Goal: Task Accomplishment & Management: Use online tool/utility

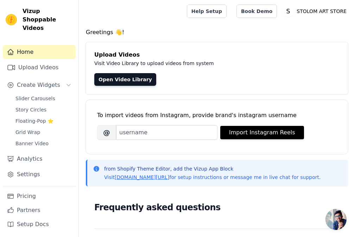
click at [197, 88] on div "Upload Videos Visit Video Library to upload videos from system Open Video Libra…" at bounding box center [217, 68] width 262 height 52
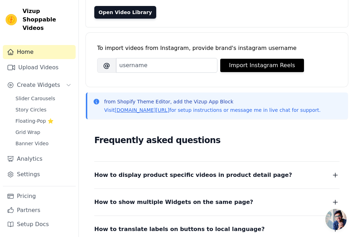
scroll to position [70, 0]
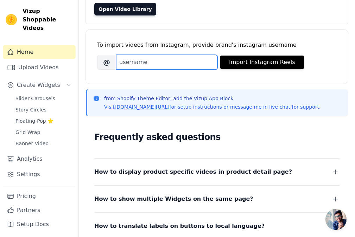
click at [146, 64] on input "Brand's Instagram Username" at bounding box center [166, 62] width 101 height 15
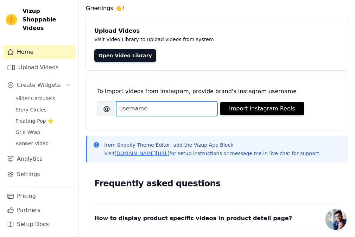
scroll to position [0, 0]
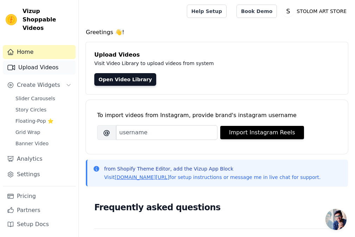
click at [43, 66] on link "Upload Videos" at bounding box center [39, 67] width 73 height 14
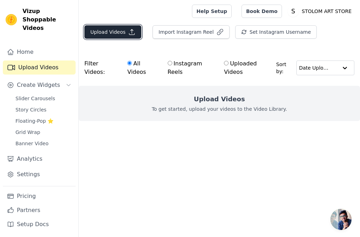
click at [107, 33] on button "Upload Videos" at bounding box center [112, 31] width 57 height 13
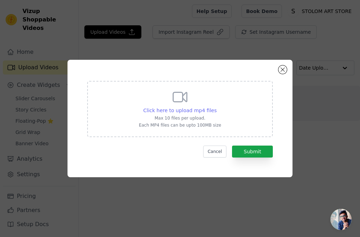
click at [181, 110] on span "Click here to upload mp4 files" at bounding box center [180, 111] width 74 height 6
click at [216, 107] on input "Click here to upload mp4 files Max 10 files per upload. Each MP4 files can be u…" at bounding box center [216, 107] width 0 height 0
type input "C:\fakepath\DRJF8821.MP4"
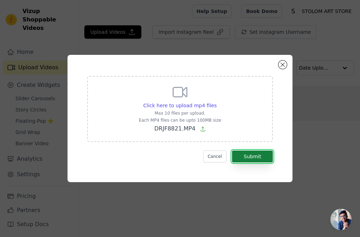
click at [247, 154] on button "Submit" at bounding box center [252, 157] width 41 height 12
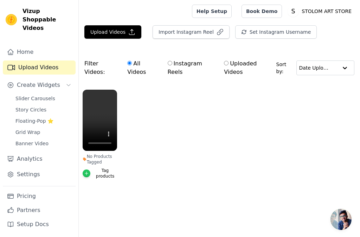
click at [88, 175] on icon "button" at bounding box center [86, 173] width 5 height 5
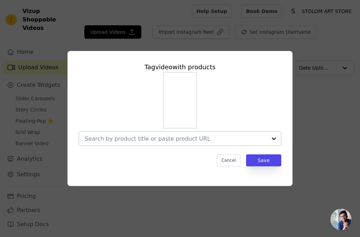
click at [272, 140] on div at bounding box center [274, 139] width 14 height 14
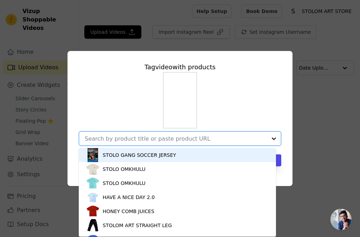
click at [102, 160] on div "STOLO GANG SOCCER JERSEY" at bounding box center [177, 155] width 183 height 14
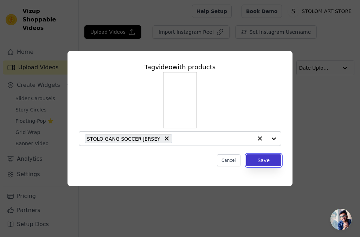
click at [260, 160] on button "Save" at bounding box center [263, 160] width 35 height 12
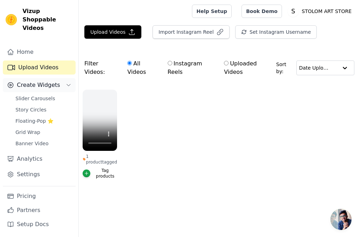
click at [64, 78] on button "Create Widgets" at bounding box center [39, 85] width 73 height 14
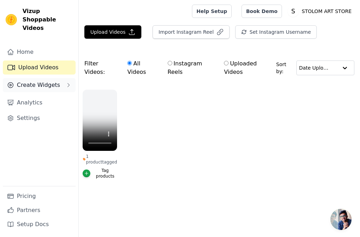
click at [64, 78] on button "Create Widgets" at bounding box center [39, 85] width 73 height 14
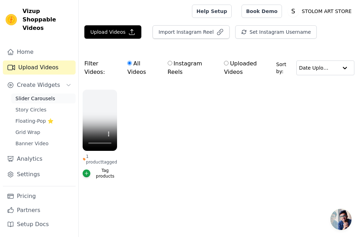
click at [49, 95] on span "Slider Carousels" at bounding box center [35, 98] width 40 height 7
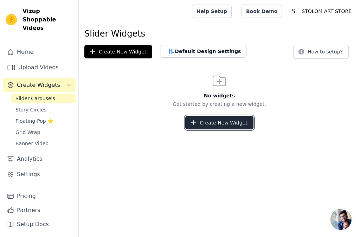
click at [216, 126] on button "Create New Widget" at bounding box center [219, 122] width 68 height 13
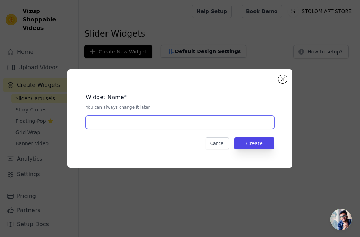
click at [143, 121] on input "text" at bounding box center [180, 122] width 189 height 13
type input "STOLO"
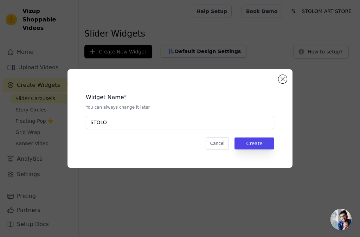
click at [124, 198] on div "Widget Name * You can always change it later STOLO Cancel Create" at bounding box center [180, 118] width 360 height 237
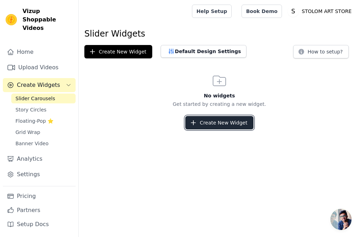
click at [209, 122] on button "Create New Widget" at bounding box center [219, 122] width 68 height 13
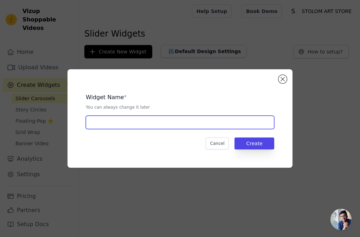
drag, startPoint x: 157, startPoint y: 123, endPoint x: 143, endPoint y: 139, distance: 20.7
click at [143, 139] on div "Widget Name * You can always change it later Cancel Create" at bounding box center [180, 119] width 203 height 76
type input "STOLO GANG"
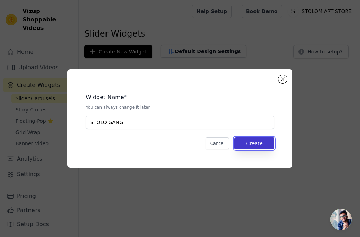
click at [255, 147] on button "Create" at bounding box center [255, 144] width 40 height 12
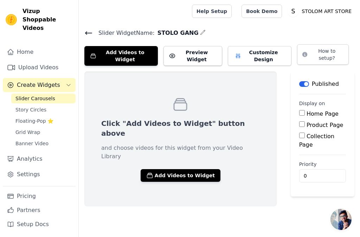
click at [299, 110] on input "Home Page" at bounding box center [302, 113] width 6 height 6
checkbox input "true"
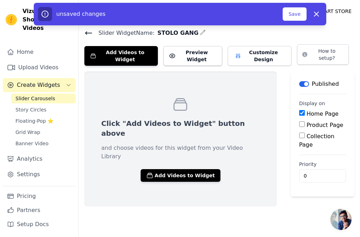
click at [299, 121] on input "Product Page" at bounding box center [302, 124] width 6 height 6
checkbox input "true"
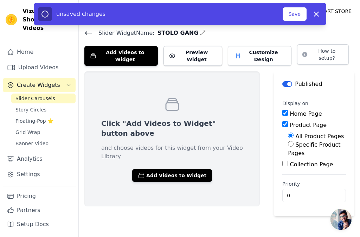
click at [288, 141] on input "Specific Product Pages" at bounding box center [291, 144] width 6 height 6
radio input "true"
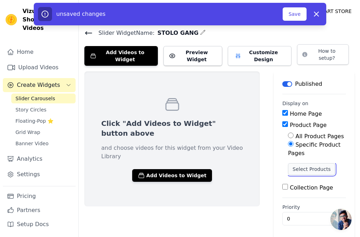
click at [297, 163] on button "Select Products" at bounding box center [311, 169] width 47 height 12
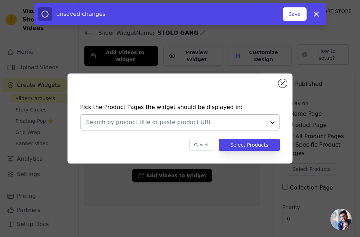
click at [178, 117] on div at bounding box center [175, 122] width 179 height 15
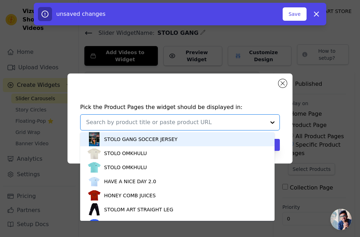
click at [176, 138] on div "STOLO GANG SOCCER JERSEY" at bounding box center [177, 139] width 180 height 14
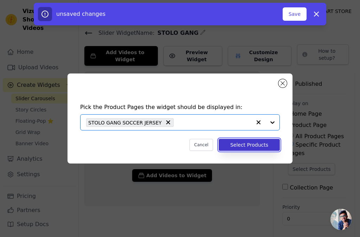
click at [265, 147] on button "Select Products" at bounding box center [249, 145] width 61 height 12
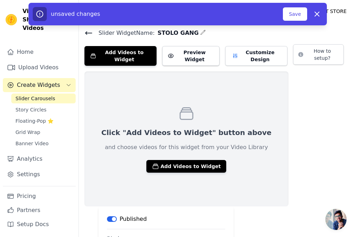
checkbox input "true"
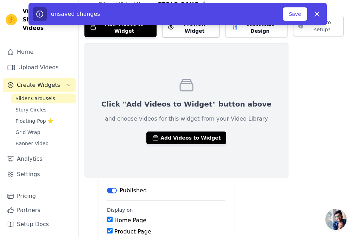
radio input "true"
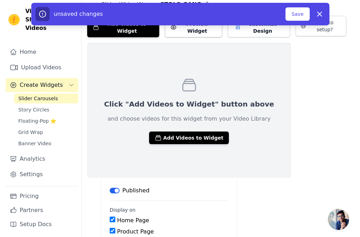
scroll to position [0, 0]
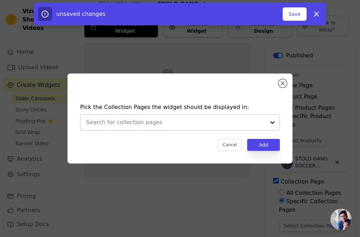
click at [211, 114] on div at bounding box center [180, 122] width 200 height 16
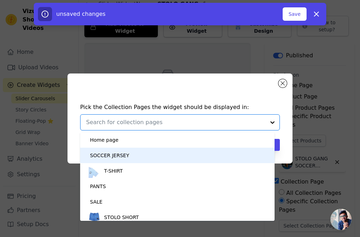
click at [114, 152] on div "SOCCER JERSEY" at bounding box center [109, 155] width 39 height 15
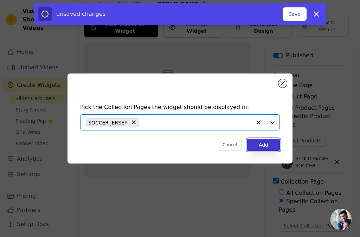
click at [270, 147] on button "Add" at bounding box center [263, 145] width 33 height 12
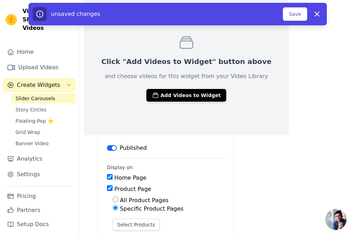
scroll to position [72, 0]
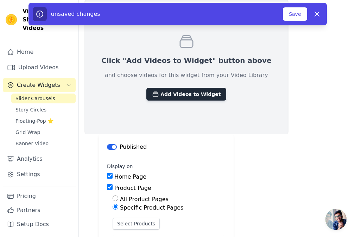
click at [154, 99] on button "Add Videos to Widget" at bounding box center [186, 94] width 80 height 13
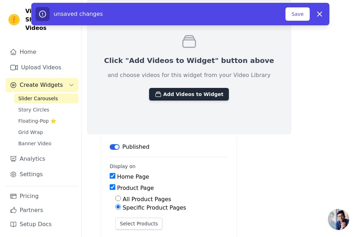
scroll to position [0, 0]
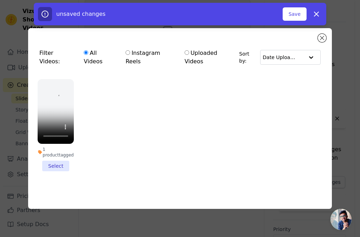
click at [68, 161] on li "1 product tagged Select" at bounding box center [56, 125] width 36 height 92
click at [0, 0] on input "1 product tagged Select" at bounding box center [0, 0] width 0 height 0
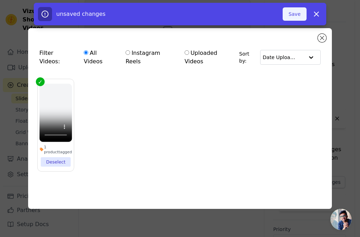
click at [289, 17] on button "Save" at bounding box center [295, 13] width 24 height 13
click at [291, 58] on input "text" at bounding box center [284, 57] width 42 height 14
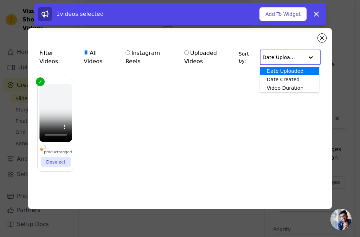
click at [216, 84] on ul "1 product tagged Deselect" at bounding box center [180, 130] width 293 height 111
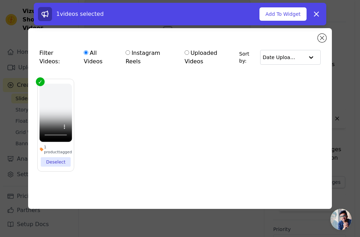
click at [60, 75] on div "1 product tagged Deselect" at bounding box center [56, 125] width 44 height 100
click at [118, 108] on ul "1 product tagged Deselect" at bounding box center [180, 130] width 293 height 111
click at [61, 106] on video at bounding box center [55, 113] width 33 height 58
click at [320, 35] on div "Filter Videos: All Videos Instagram Reels Uploaded Videos Sort by: Date Uploade…" at bounding box center [180, 118] width 304 height 181
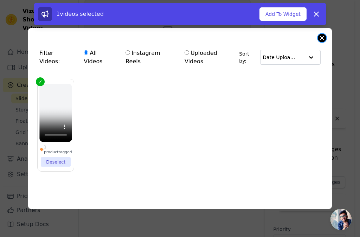
click at [322, 37] on button "Close modal" at bounding box center [322, 38] width 8 height 8
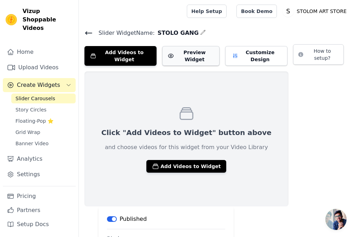
click at [200, 55] on button "Preview Widget" at bounding box center [190, 56] width 57 height 20
click at [243, 52] on button "Customize Design" at bounding box center [256, 56] width 63 height 20
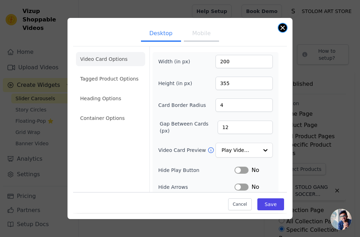
click at [282, 27] on button "Close modal" at bounding box center [283, 28] width 8 height 8
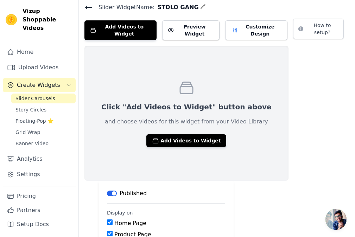
scroll to position [72, 0]
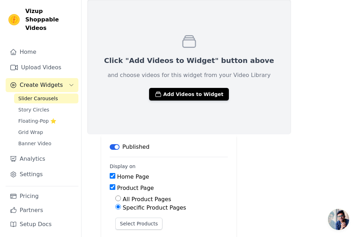
scroll to position [0, 0]
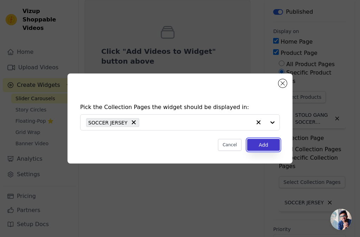
click at [275, 149] on button "Add" at bounding box center [263, 145] width 33 height 12
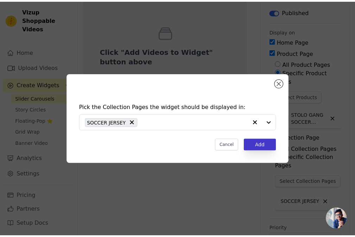
scroll to position [72, 0]
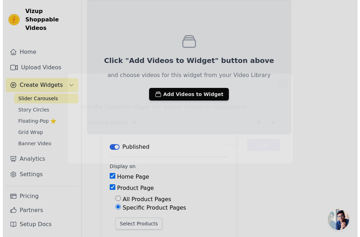
scroll to position [0, 0]
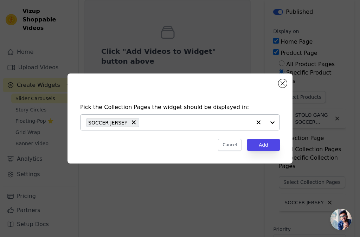
click at [173, 115] on div "SOCCER JERSEY" at bounding box center [168, 122] width 165 height 15
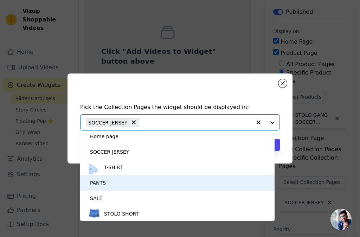
scroll to position [5, 0]
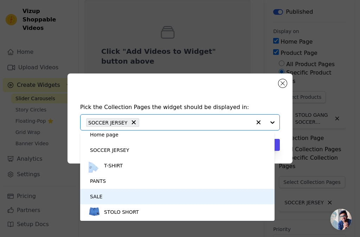
click at [126, 196] on div "SALE" at bounding box center [177, 196] width 180 height 15
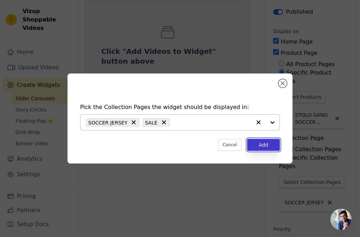
click at [272, 148] on button "Add" at bounding box center [263, 145] width 33 height 12
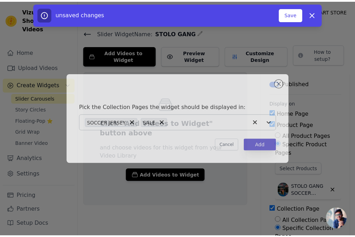
scroll to position [72, 0]
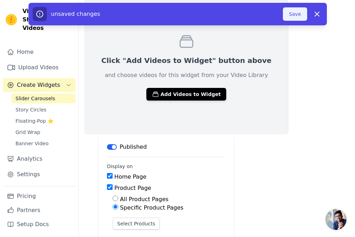
click at [296, 12] on button "Save" at bounding box center [295, 13] width 24 height 13
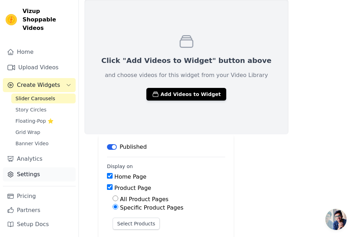
click at [32, 168] on link "Settings" at bounding box center [39, 174] width 73 height 14
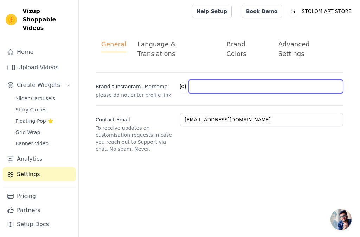
click at [193, 80] on input "Brand's Instagram Username" at bounding box center [266, 86] width 155 height 13
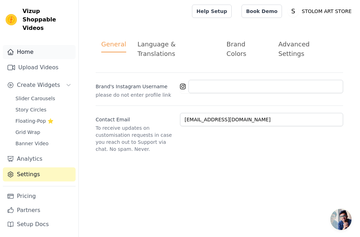
click at [21, 45] on link "Home" at bounding box center [39, 52] width 73 height 14
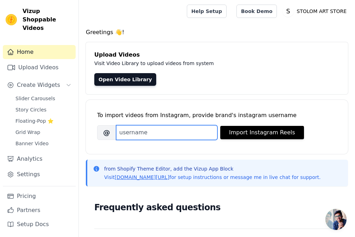
click at [142, 131] on input "Brand's Instagram Username" at bounding box center [166, 132] width 101 height 15
type input "S"
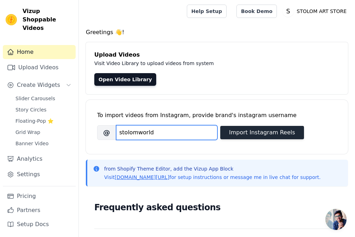
type input "stolomworld"
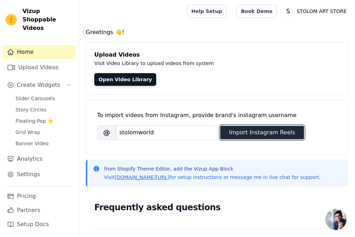
click at [259, 136] on button "Import Instagram Reels" at bounding box center [262, 132] width 84 height 13
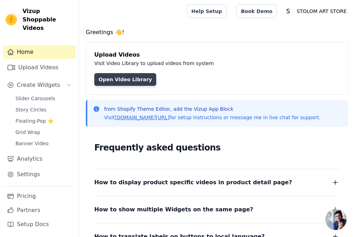
click at [129, 82] on link "Open Video Library" at bounding box center [125, 79] width 62 height 13
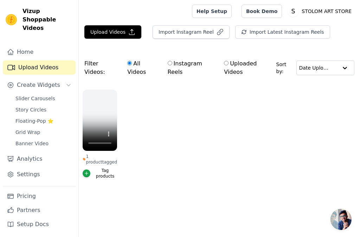
click at [169, 62] on input "Instagram Reels" at bounding box center [170, 63] width 5 height 5
radio input "true"
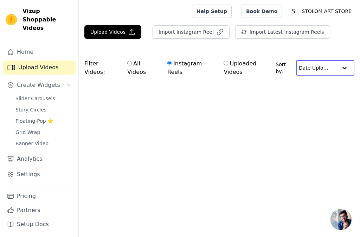
click at [333, 72] on input "text" at bounding box center [318, 68] width 39 height 14
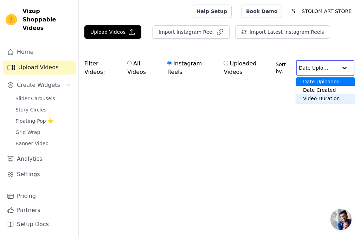
click at [270, 114] on main "Upload Videos Import Instagram Reel Import Latest Instagram Reels Import Latest…" at bounding box center [219, 68] width 281 height 91
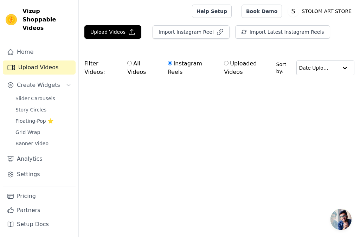
click at [234, 64] on label "Uploaded Videos" at bounding box center [248, 68] width 49 height 18
click at [229, 64] on input "Uploaded Videos" at bounding box center [226, 63] width 5 height 5
radio input "true"
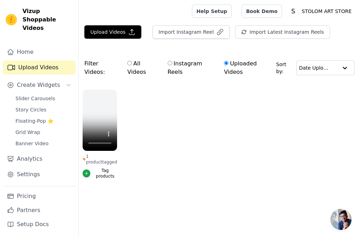
click at [118, 24] on main "Upload Videos Import Instagram Reel Import Latest Instagram Reels Import Latest…" at bounding box center [219, 118] width 281 height 191
click at [118, 28] on button "Upload Videos" at bounding box center [112, 31] width 57 height 13
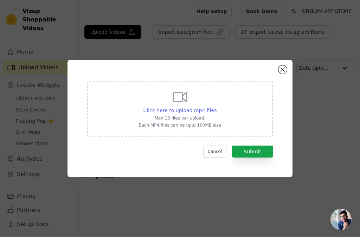
click at [203, 110] on span "Click here to upload mp4 files" at bounding box center [180, 111] width 74 height 6
click at [216, 107] on input "Click here to upload mp4 files Max 10 files per upload. Each MP4 files can be u…" at bounding box center [216, 107] width 0 height 0
drag, startPoint x: 203, startPoint y: 110, endPoint x: 225, endPoint y: 122, distance: 25.0
click at [225, 122] on div "Click here to upload mp4 files Max 10 files per upload. Each MP4 files can be u…" at bounding box center [180, 109] width 186 height 56
click at [217, 107] on input "Click here to upload mp4 files Max 10 files per upload. Each MP4 files can be u…" at bounding box center [216, 107] width 0 height 0
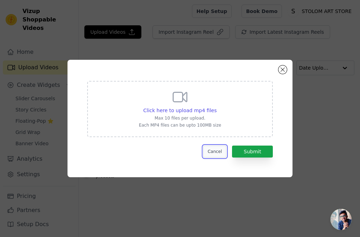
click at [225, 149] on button "Cancel" at bounding box center [215, 152] width 24 height 12
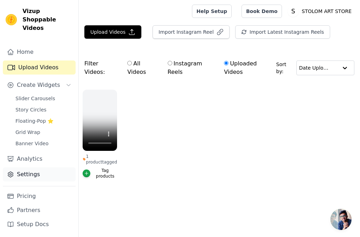
click at [33, 167] on link "Settings" at bounding box center [39, 174] width 73 height 14
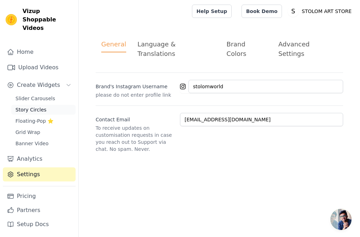
click at [41, 106] on span "Story Circles" at bounding box center [30, 109] width 31 height 7
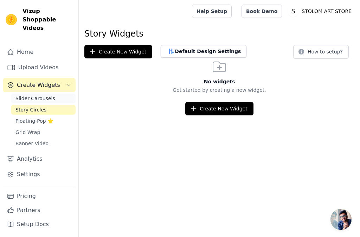
click at [46, 95] on span "Slider Carousels" at bounding box center [35, 98] width 40 height 7
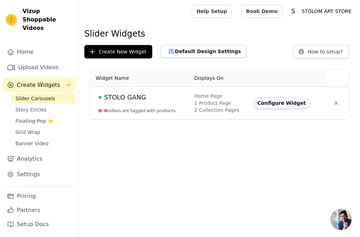
click at [273, 107] on button "Configure Widget" at bounding box center [281, 102] width 57 height 11
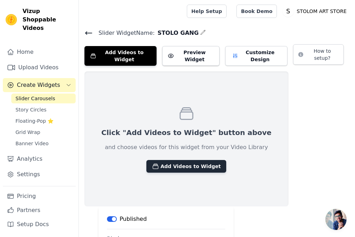
click at [174, 167] on button "Add Videos to Widget" at bounding box center [186, 166] width 80 height 13
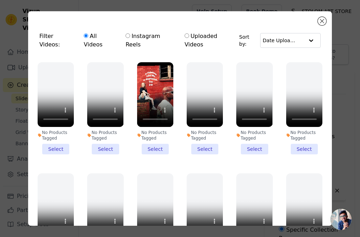
click at [153, 140] on li "No Products Tagged Select" at bounding box center [155, 108] width 36 height 92
click at [0, 0] on input "No Products Tagged Select" at bounding box center [0, 0] width 0 height 0
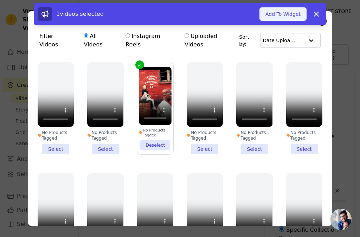
click at [292, 17] on button "Add To Widget" at bounding box center [283, 13] width 47 height 13
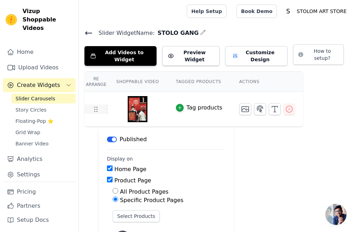
click at [94, 105] on icon at bounding box center [95, 109] width 8 height 8
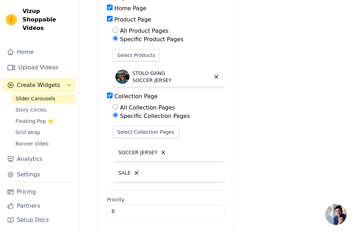
scroll to position [176, 0]
click at [225, 209] on input "0" at bounding box center [166, 210] width 118 height 13
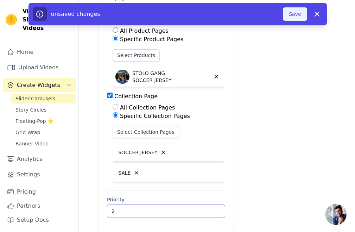
type input "2"
click at [289, 13] on button "Save" at bounding box center [295, 13] width 24 height 13
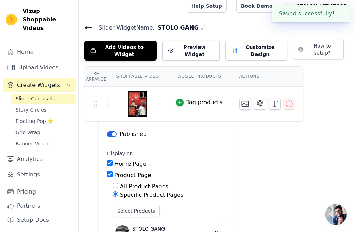
scroll to position [0, 0]
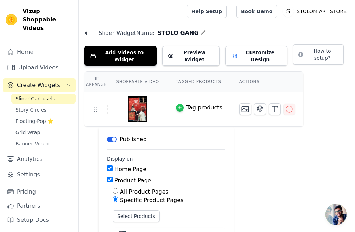
click at [177, 105] on icon "button" at bounding box center [179, 107] width 5 height 5
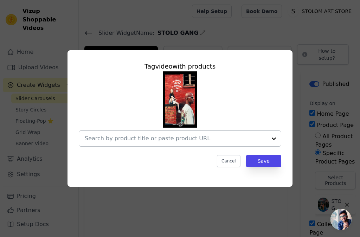
click at [171, 136] on input "text" at bounding box center [176, 138] width 182 height 8
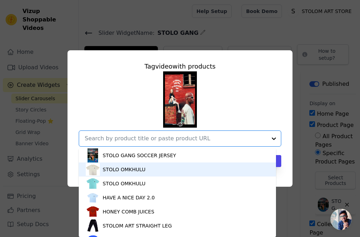
click at [153, 171] on div "STOLO OMKHULU" at bounding box center [177, 169] width 183 height 14
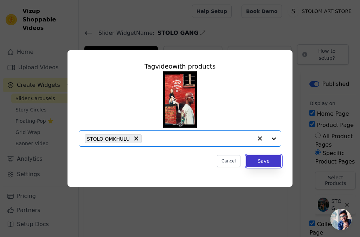
click at [249, 160] on button "Save" at bounding box center [263, 161] width 35 height 12
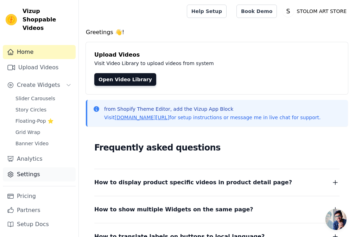
click at [25, 167] on link "Settings" at bounding box center [39, 174] width 73 height 14
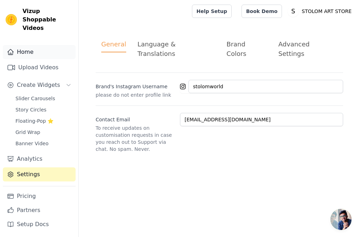
click at [23, 45] on link "Home" at bounding box center [39, 52] width 73 height 14
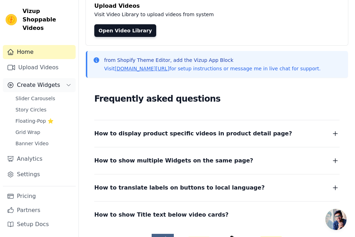
scroll to position [105, 0]
